Goal: Task Accomplishment & Management: Use online tool/utility

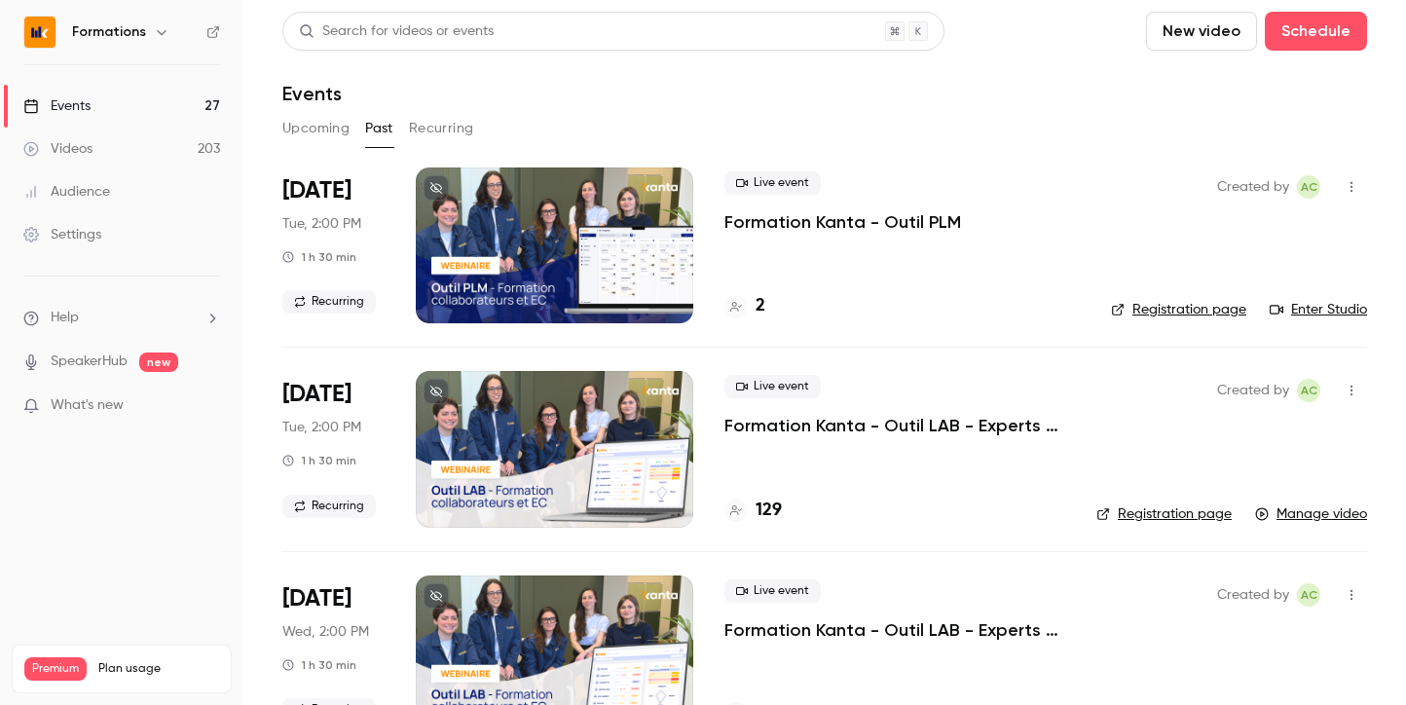
click at [330, 120] on button "Upcoming" at bounding box center [315, 128] width 67 height 31
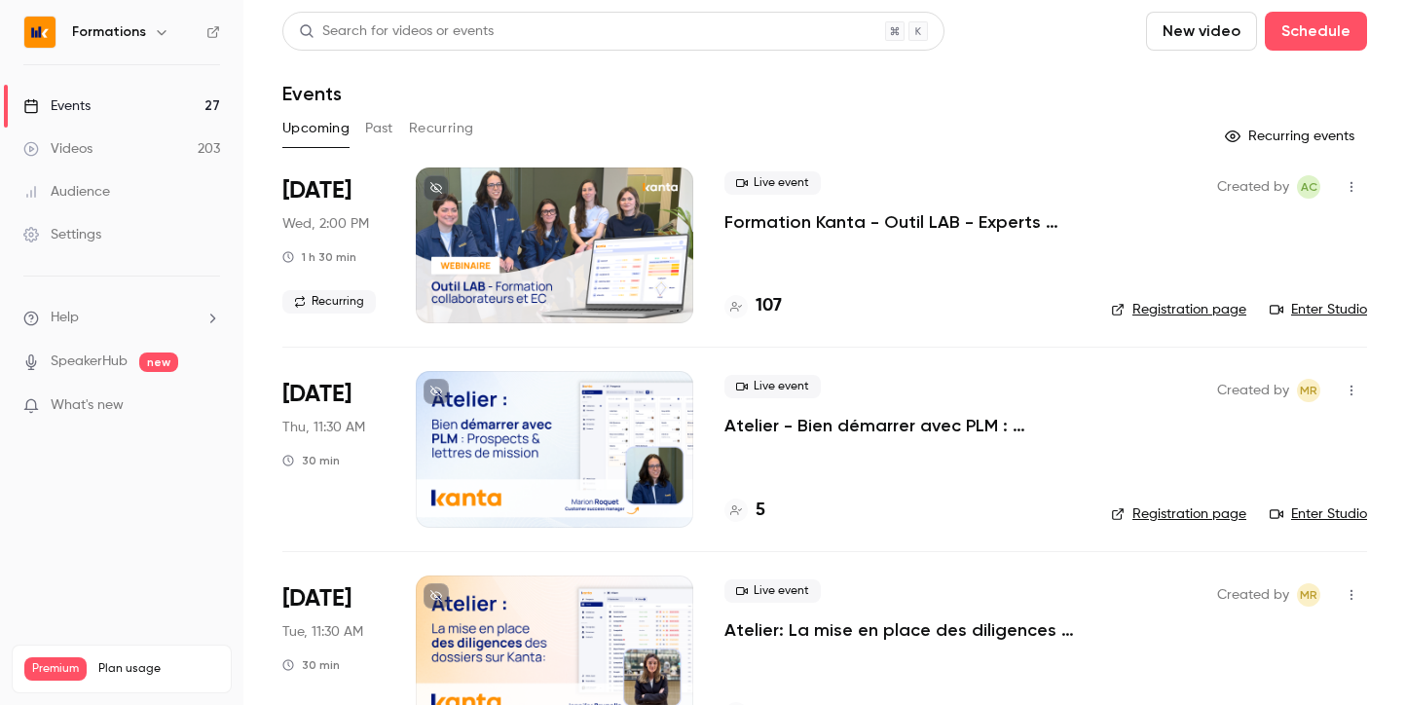
click at [1314, 310] on link "Enter Studio" at bounding box center [1318, 309] width 97 height 19
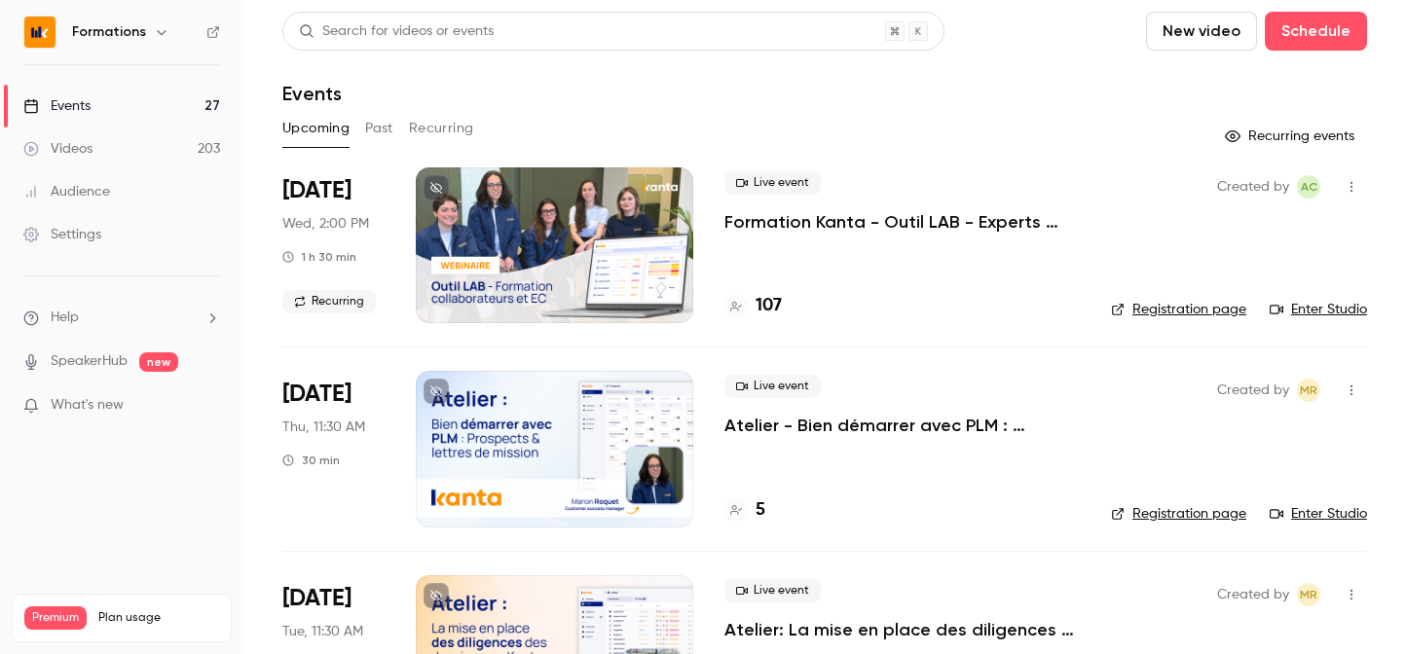
click at [1165, 315] on link "Registration page" at bounding box center [1178, 309] width 135 height 19
click at [920, 211] on p "Formation Kanta - Outil LAB - Experts Comptables & Collaborateurs" at bounding box center [901, 221] width 355 height 23
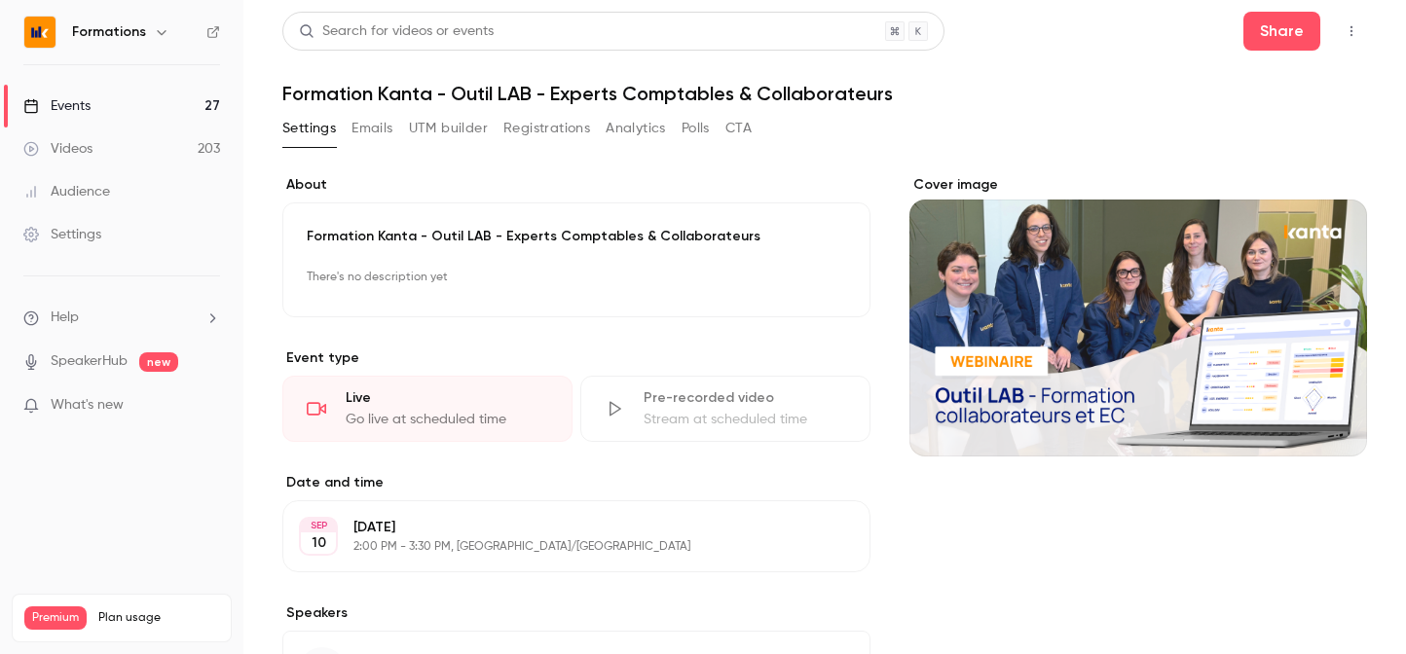
click at [637, 137] on button "Analytics" at bounding box center [636, 128] width 60 height 31
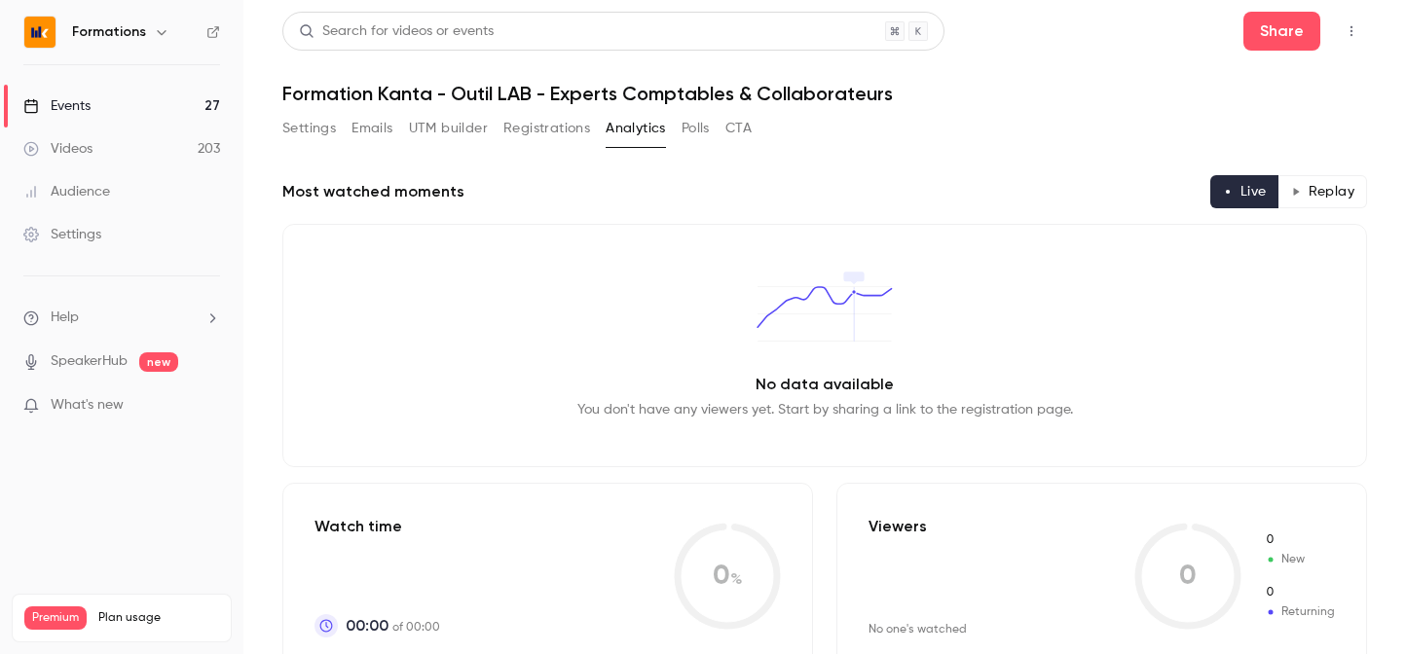
click at [709, 130] on button "Polls" at bounding box center [696, 128] width 28 height 31
